Goal: Book appointment/travel/reservation

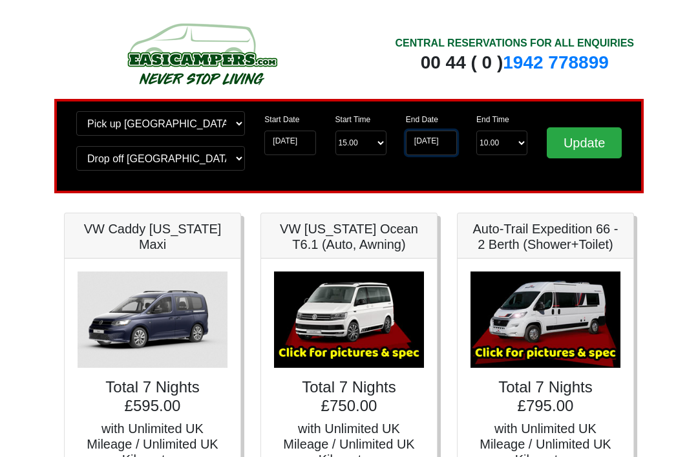
click at [445, 144] on input "[DATE]" at bounding box center [431, 143] width 51 height 25
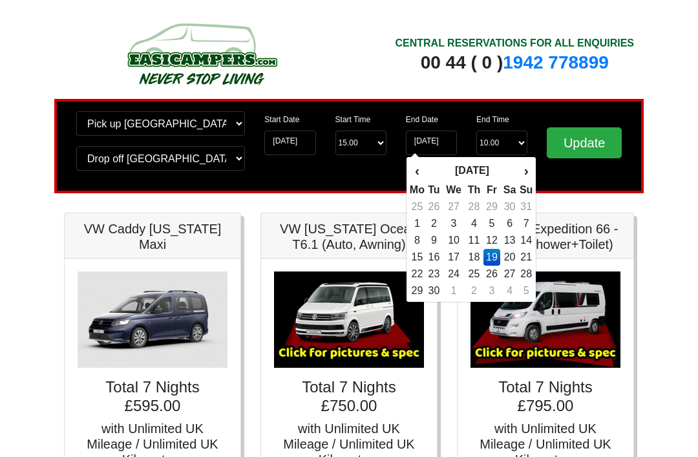
click at [456, 255] on td "17" at bounding box center [454, 257] width 22 height 17
type input "[DATE]"
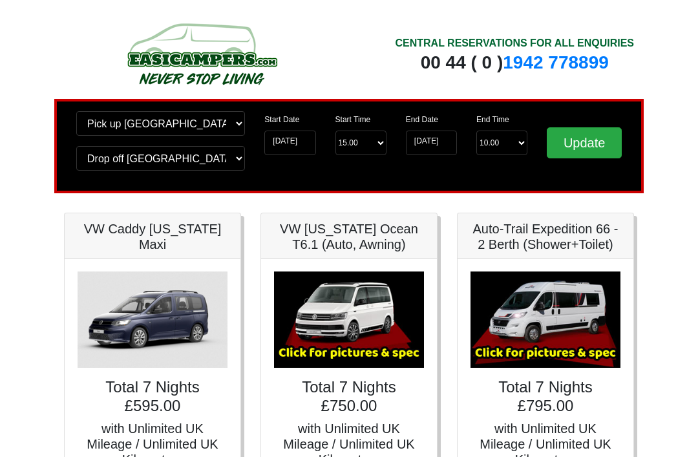
click at [583, 142] on input "Update" at bounding box center [584, 142] width 75 height 31
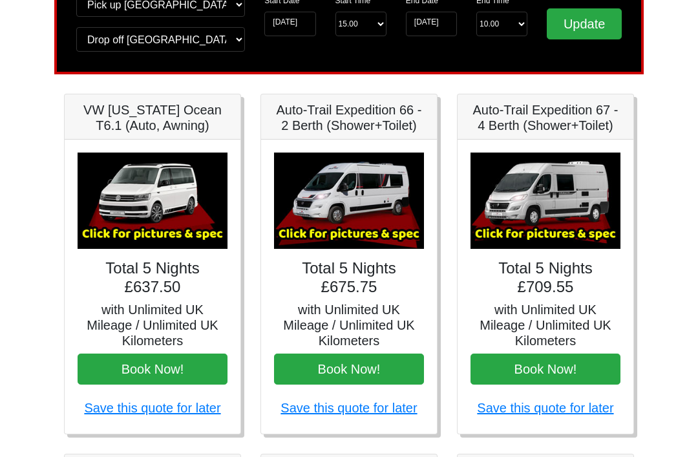
scroll to position [120, 0]
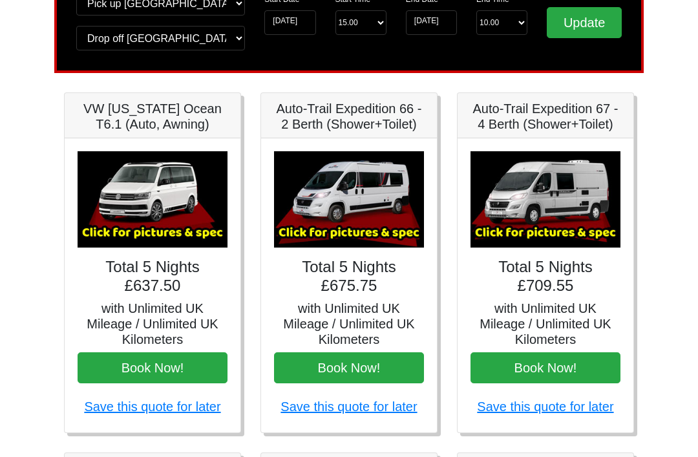
click at [361, 360] on button "Book Now!" at bounding box center [349, 368] width 150 height 31
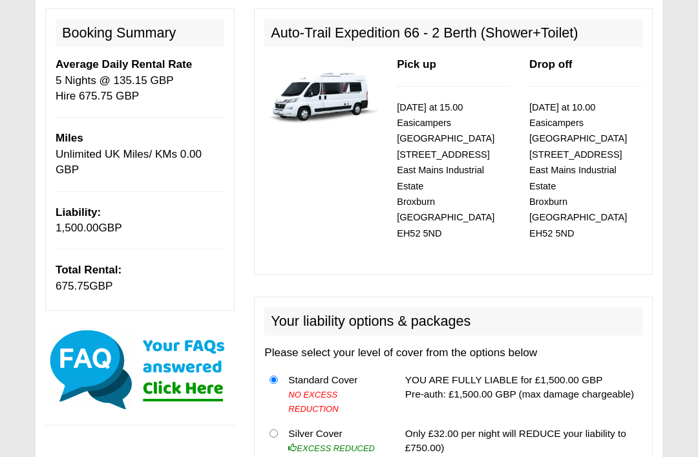
scroll to position [149, 0]
